Goal: Task Accomplishment & Management: Manage account settings

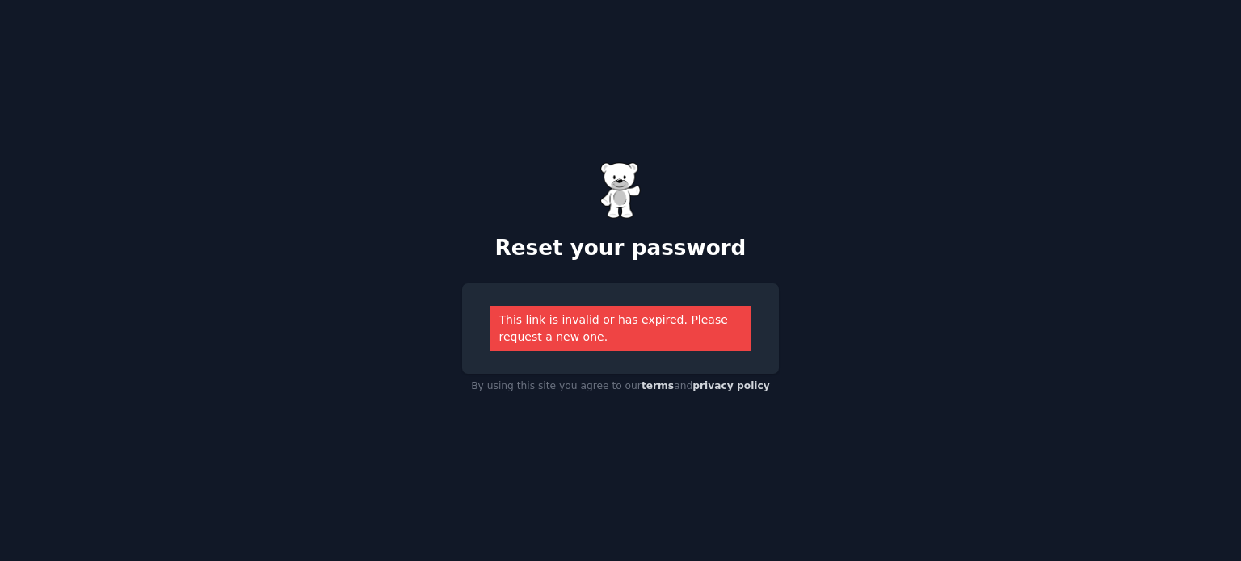
drag, startPoint x: 304, startPoint y: 182, endPoint x: 259, endPoint y: 74, distance: 117.3
click at [297, 158] on div "Reset your password This link is invalid or has expired. Please request a new o…" at bounding box center [620, 280] width 1241 height 561
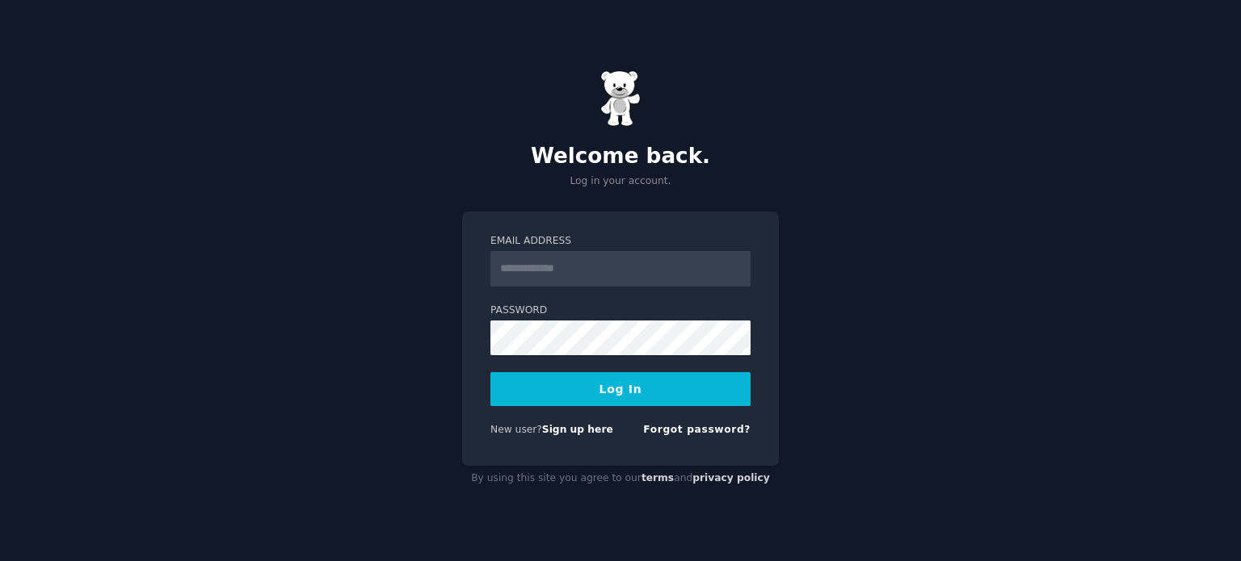
click at [599, 256] on input "Email Address" at bounding box center [620, 269] width 260 height 36
click at [565, 274] on input "Email Address" at bounding box center [620, 269] width 260 height 36
click at [438, 306] on div "Welcome back. Log in your account. Email Address Password Log In New user? Sign…" at bounding box center [620, 280] width 1241 height 561
click at [554, 265] on input "Email Address" at bounding box center [620, 269] width 260 height 36
click at [368, 306] on div "Welcome back. Log in your account. Email Address Password Log In New user? Sign…" at bounding box center [620, 280] width 1241 height 561
